Goal: Transaction & Acquisition: Purchase product/service

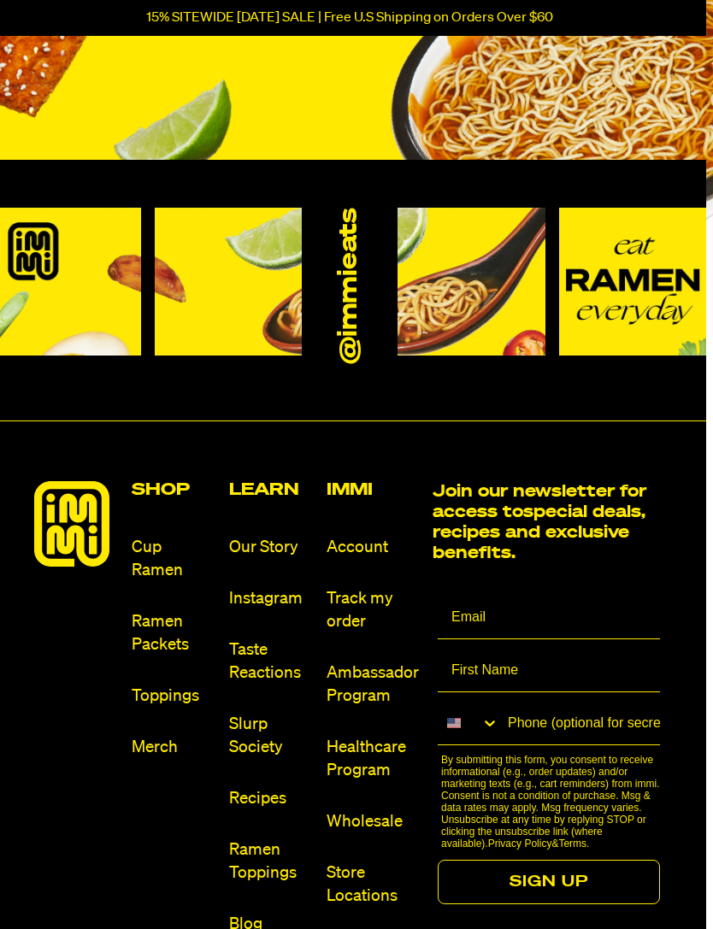
scroll to position [553, 7]
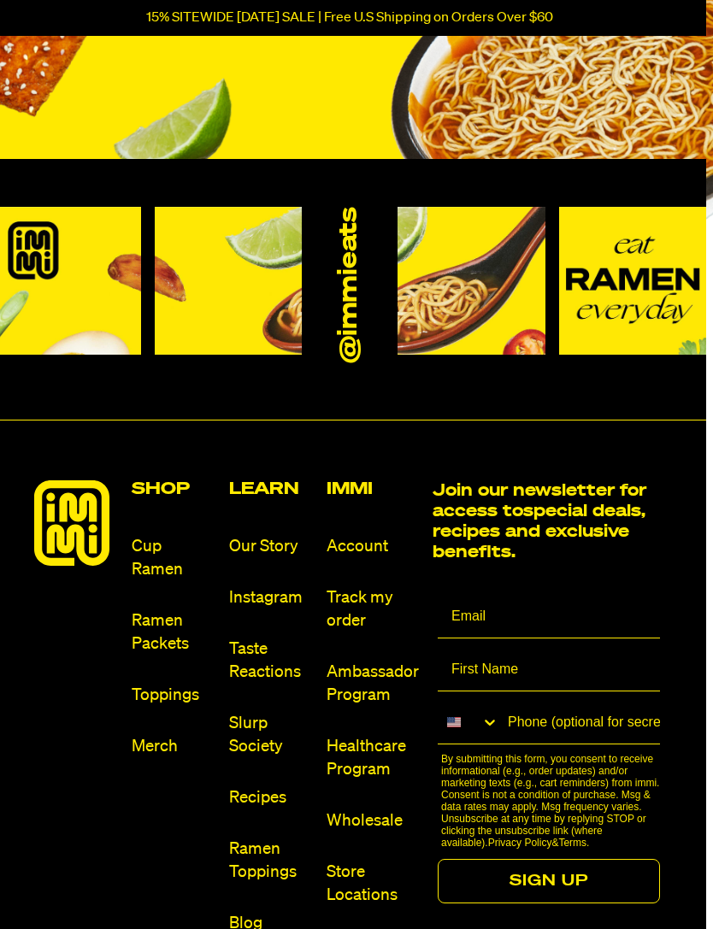
click at [160, 636] on link "Ramen Packets" at bounding box center [174, 633] width 84 height 46
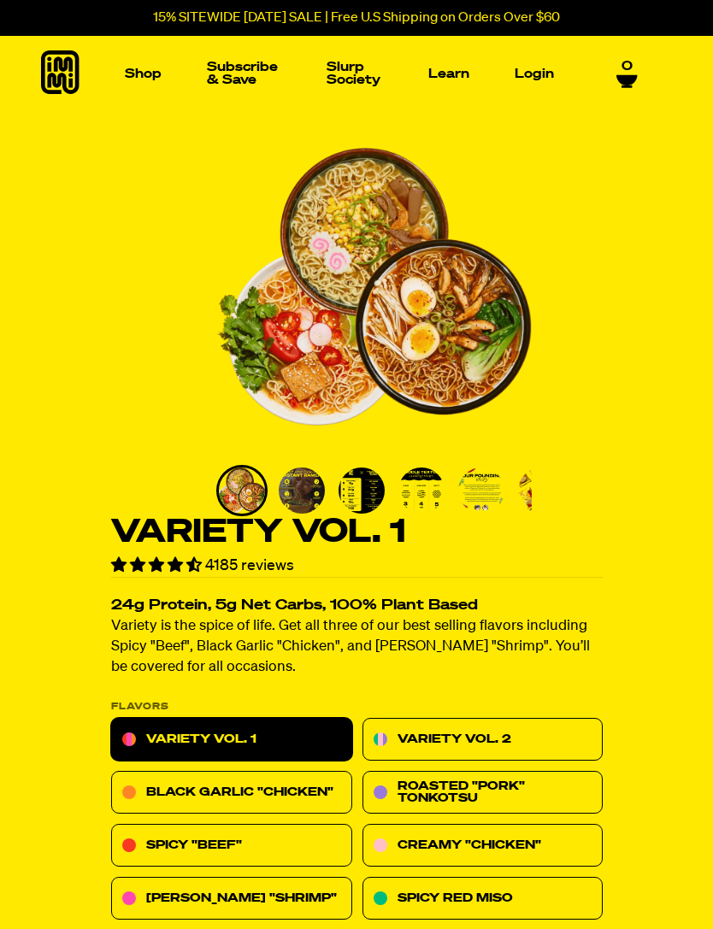
click at [453, 388] on img "1 of 8" at bounding box center [373, 286] width 315 height 315
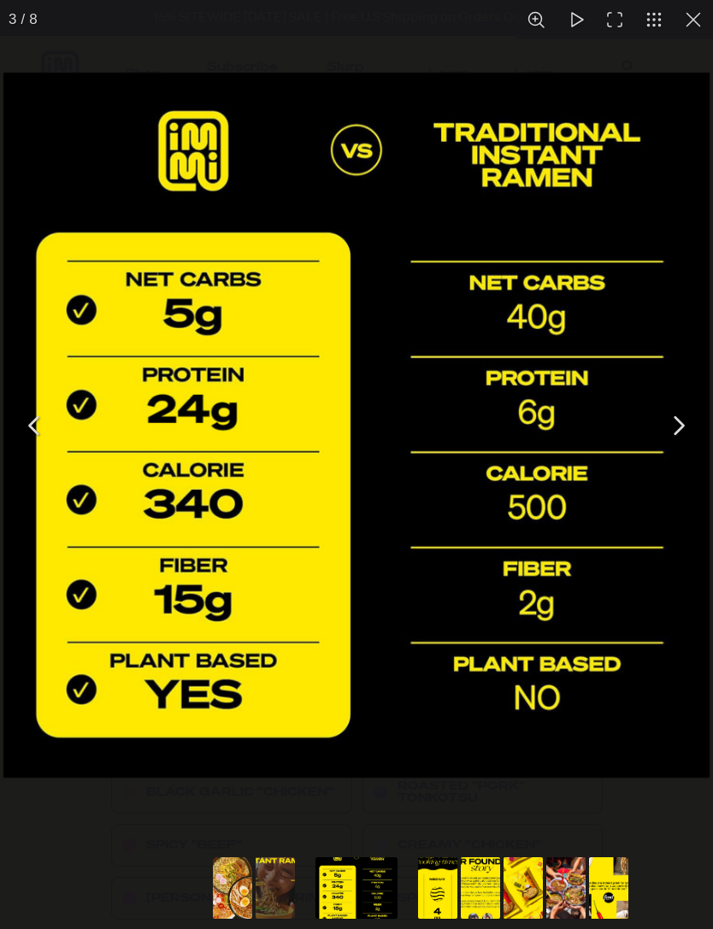
click at [695, 414] on button "You can close this modal content with the ESC key" at bounding box center [678, 425] width 43 height 43
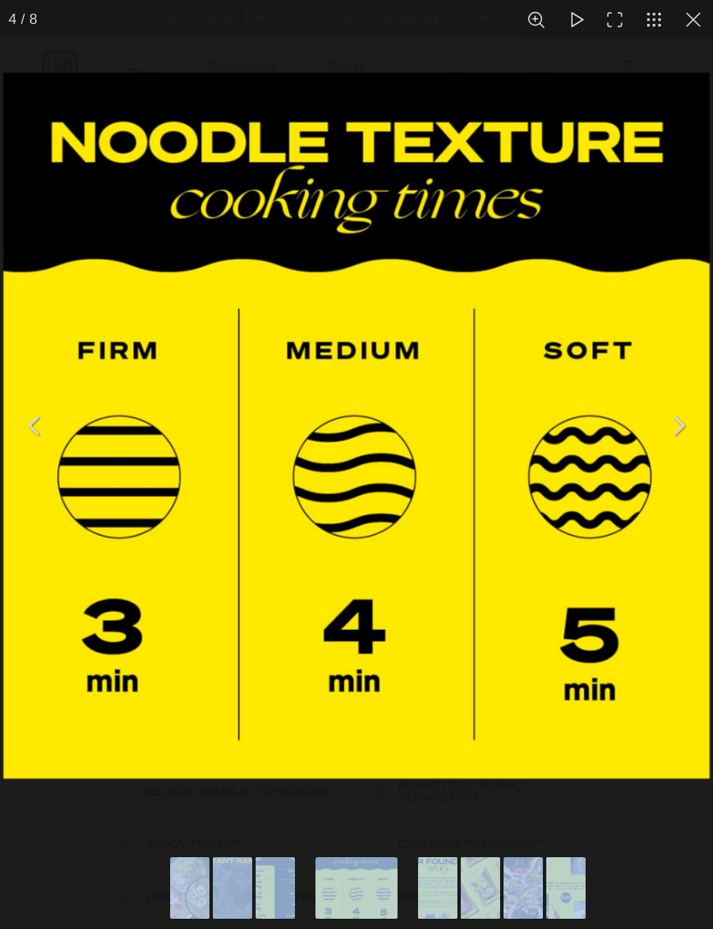
click at [682, 426] on button "You can close this modal content with the ESC key" at bounding box center [678, 425] width 43 height 43
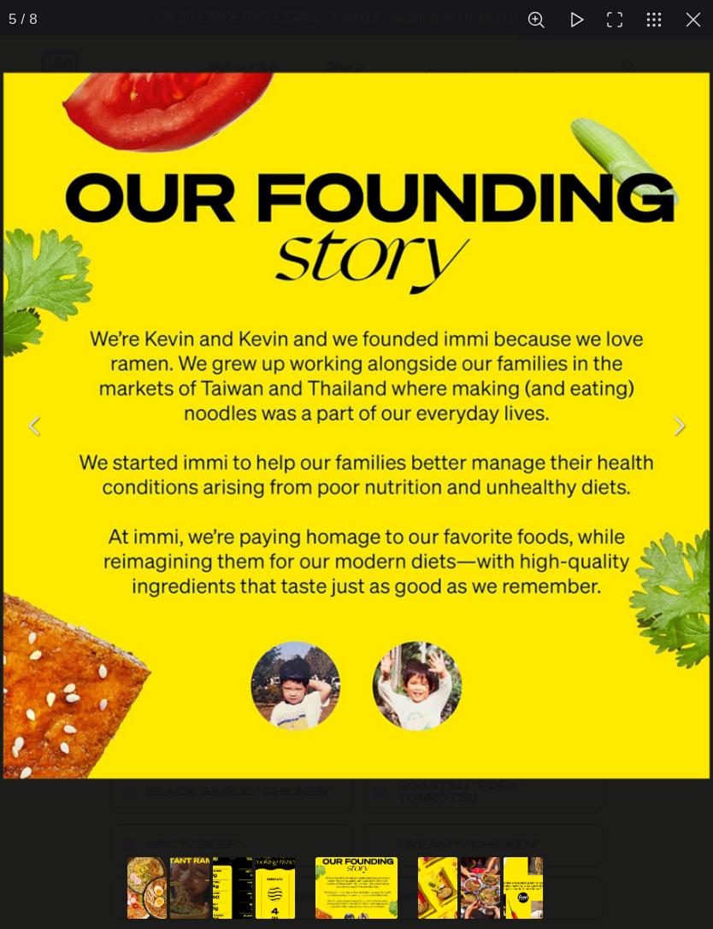
click at [696, 430] on button "You can close this modal content with the ESC key" at bounding box center [678, 425] width 43 height 43
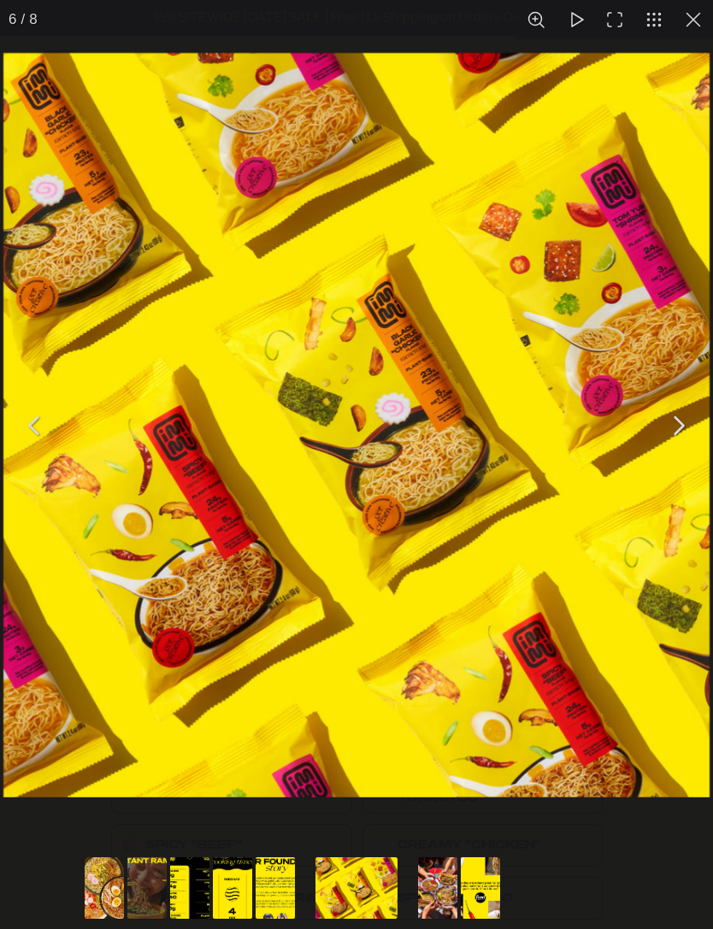
click at [679, 422] on button "You can close this modal content with the ESC key" at bounding box center [678, 425] width 43 height 43
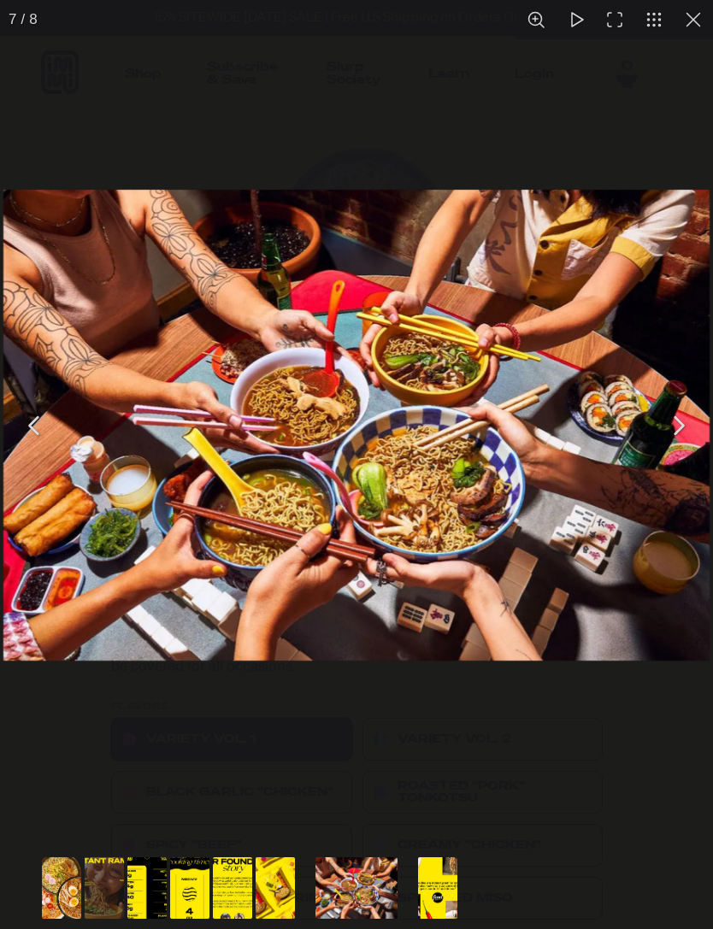
click at [699, 432] on button "You can close this modal content with the ESC key" at bounding box center [678, 425] width 43 height 43
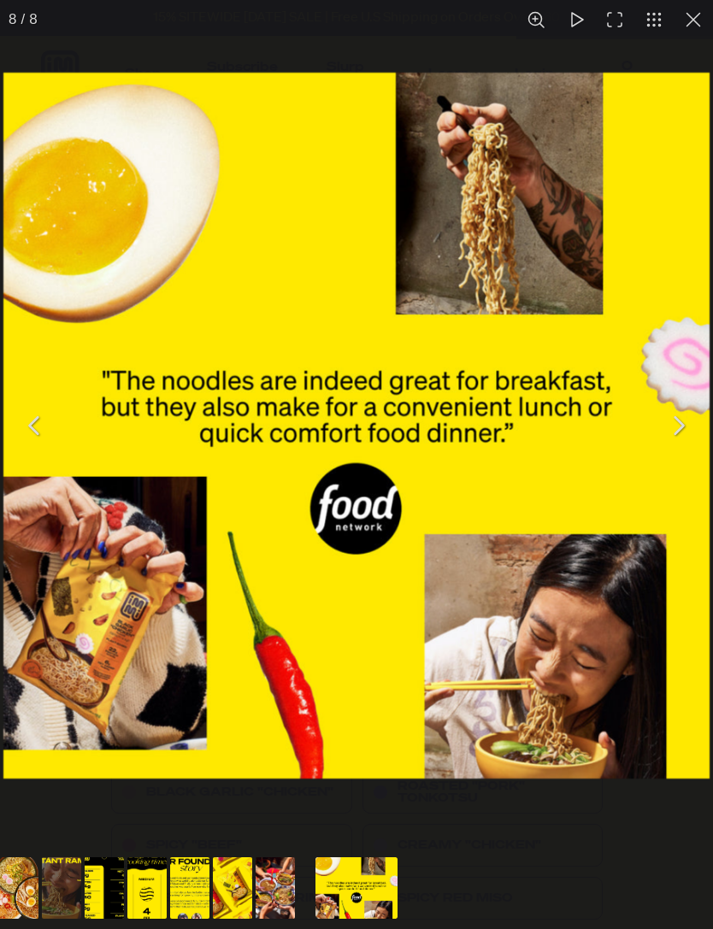
click at [687, 422] on button "You can close this modal content with the ESC key" at bounding box center [678, 425] width 43 height 43
